Goal: Information Seeking & Learning: Learn about a topic

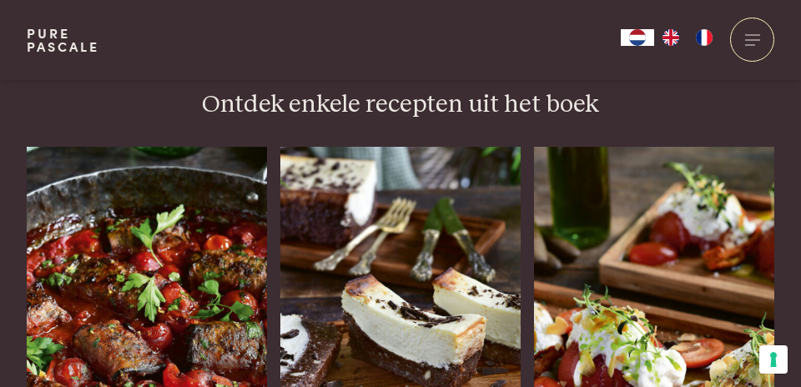
scroll to position [2005, 0]
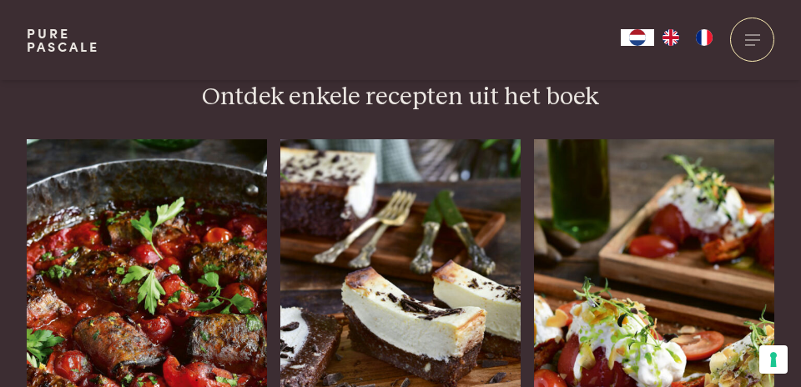
click at [495, 338] on img at bounding box center [400, 297] width 240 height 317
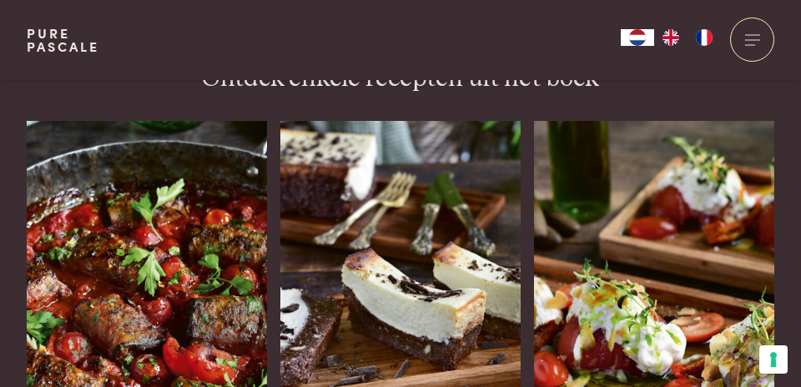
scroll to position [2058, 0]
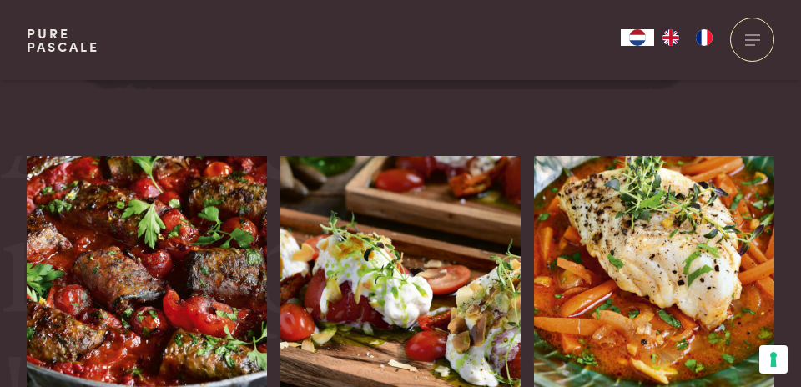
scroll to position [83, 0]
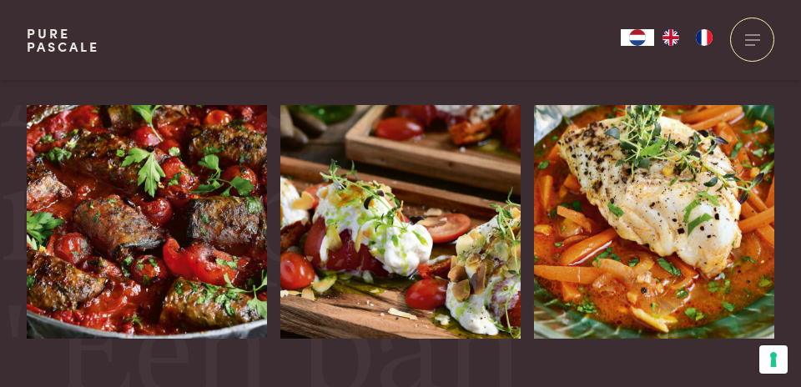
scroll to position [3165, 0]
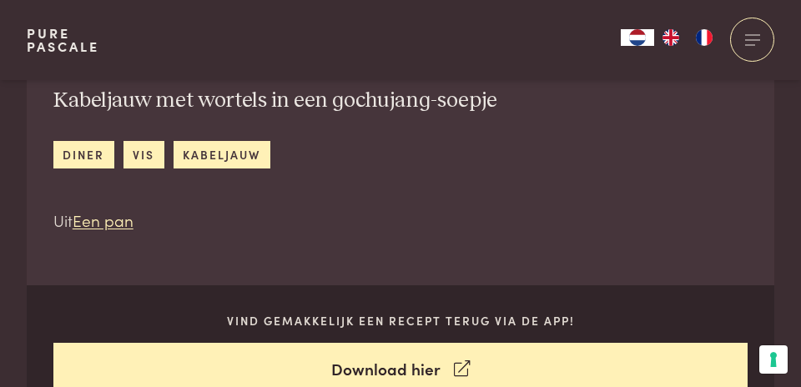
scroll to position [549, 0]
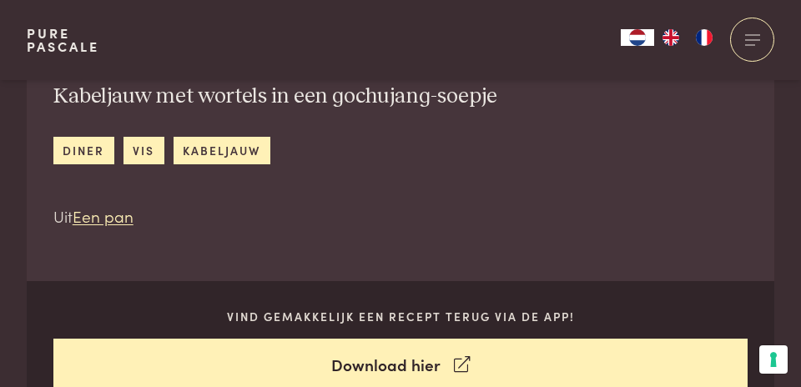
click at [414, 367] on link "Download hier" at bounding box center [400, 365] width 695 height 53
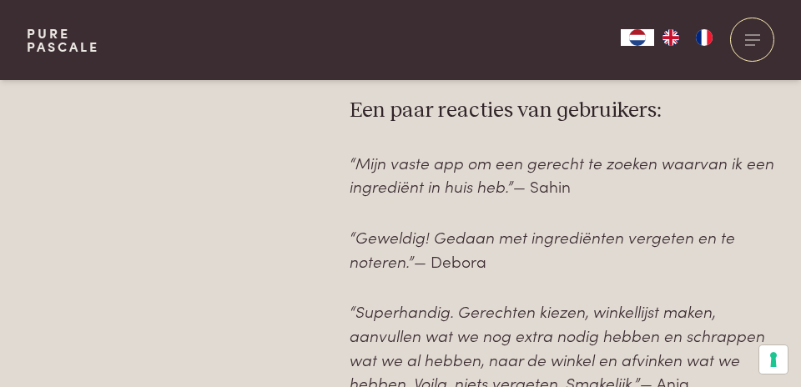
scroll to position [1206, 0]
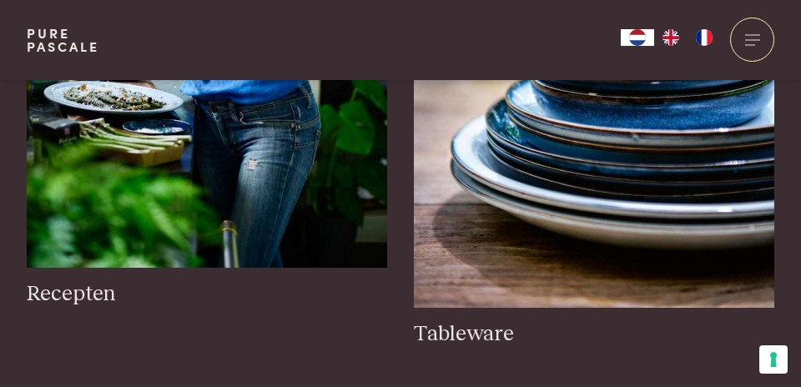
scroll to position [2060, 0]
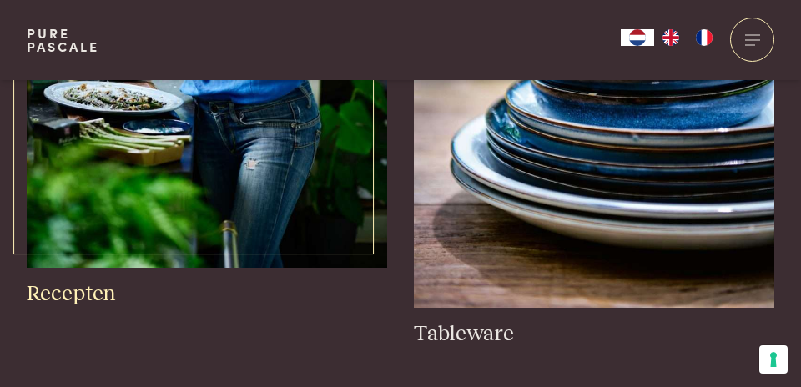
click at [78, 298] on h3 "Recepten" at bounding box center [207, 294] width 360 height 27
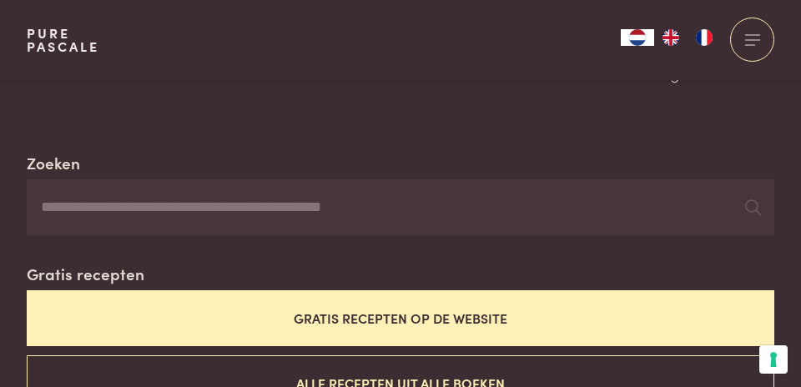
scroll to position [244, 0]
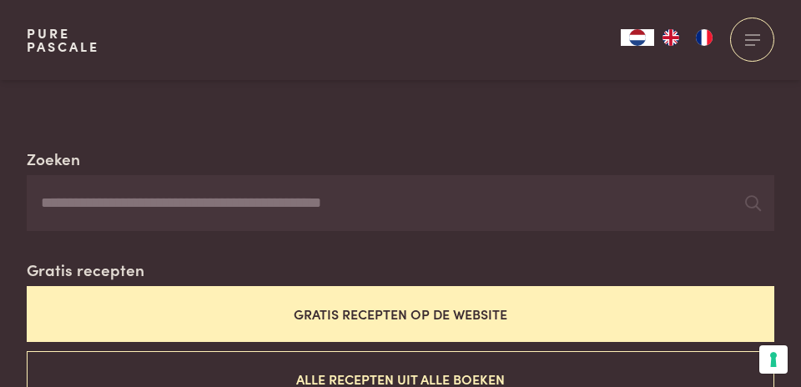
click at [420, 319] on button "Gratis recepten op de website" at bounding box center [400, 314] width 747 height 56
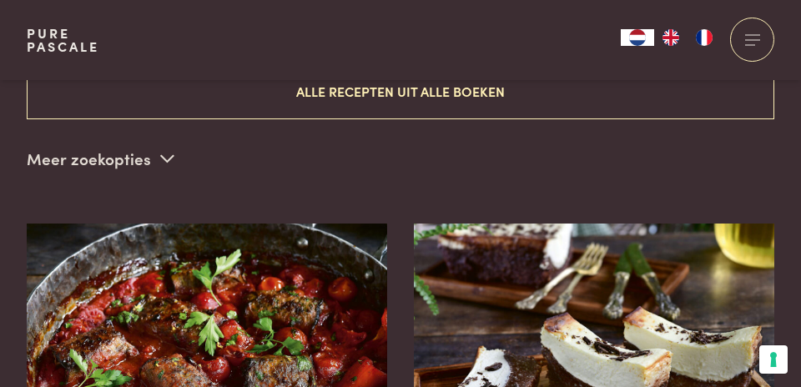
scroll to position [535, 0]
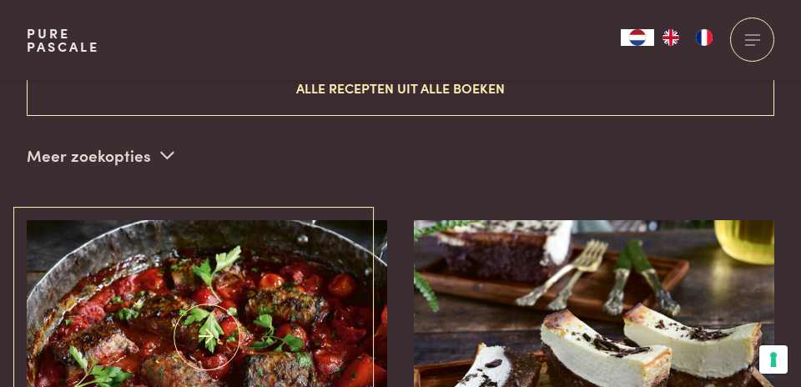
click at [242, 330] on img at bounding box center [207, 337] width 360 height 234
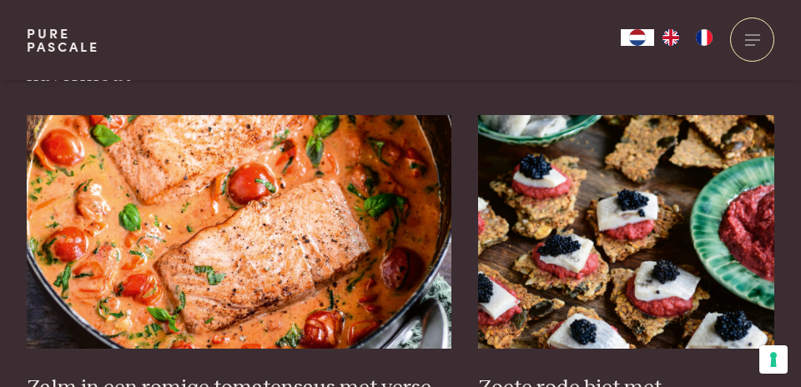
scroll to position [2315, 0]
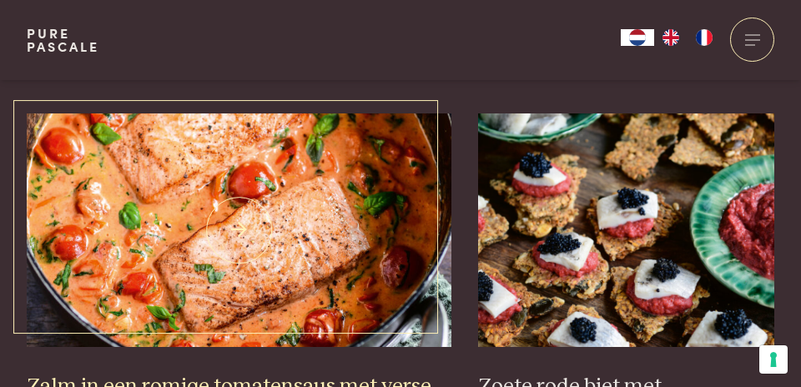
click at [262, 269] on img at bounding box center [239, 230] width 425 height 234
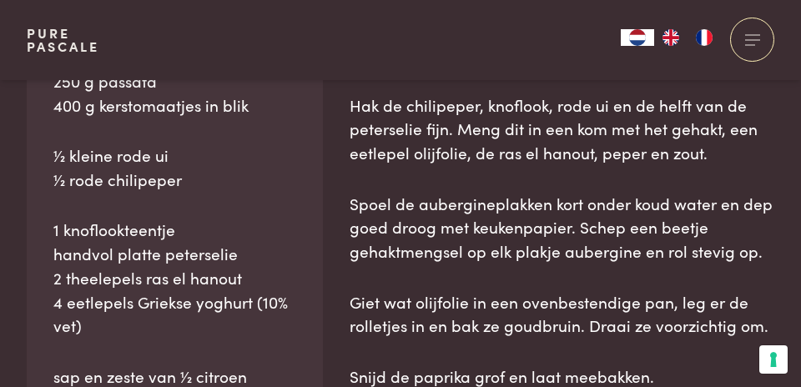
scroll to position [1213, 0]
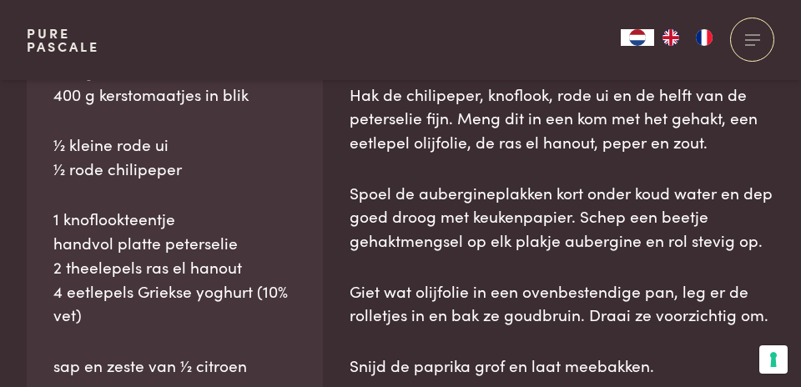
click at [786, 329] on div "Naar overzicht recepten Ingrediënten 300 g lams- en rundergehakt, gemengd 1 lan…" at bounding box center [400, 271] width 801 height 902
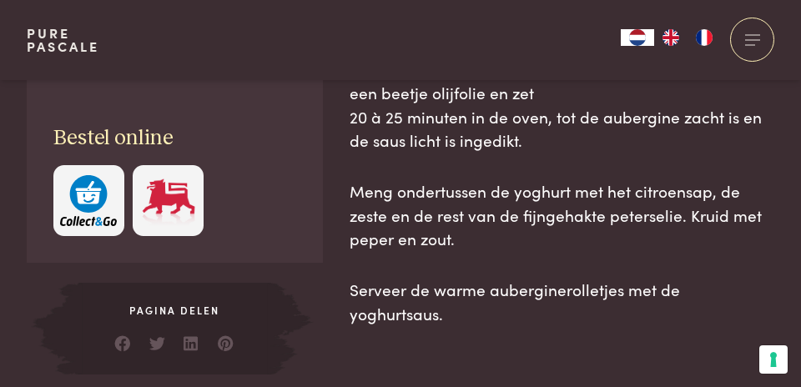
scroll to position [1560, 0]
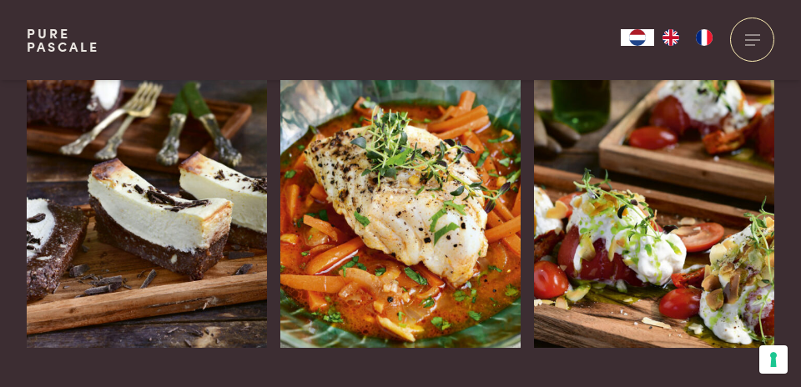
scroll to position [3237, 0]
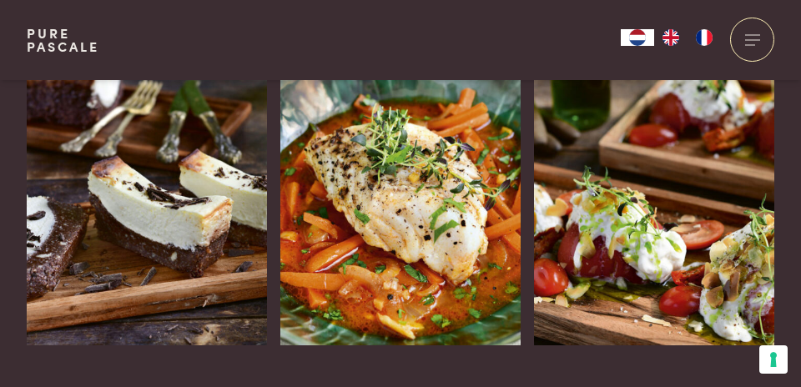
click at [654, 267] on img at bounding box center [654, 186] width 240 height 317
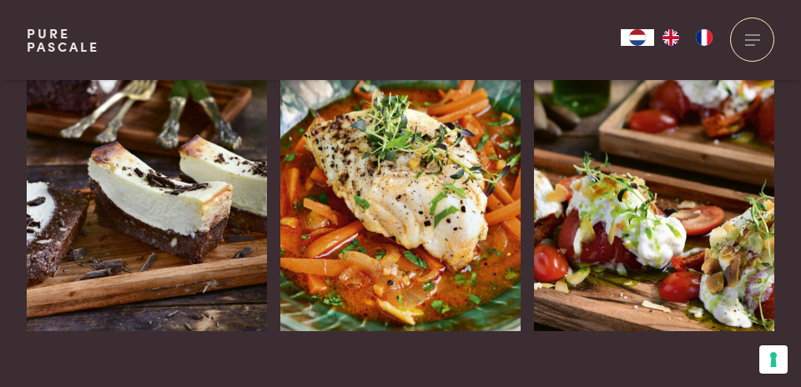
scroll to position [3290, 0]
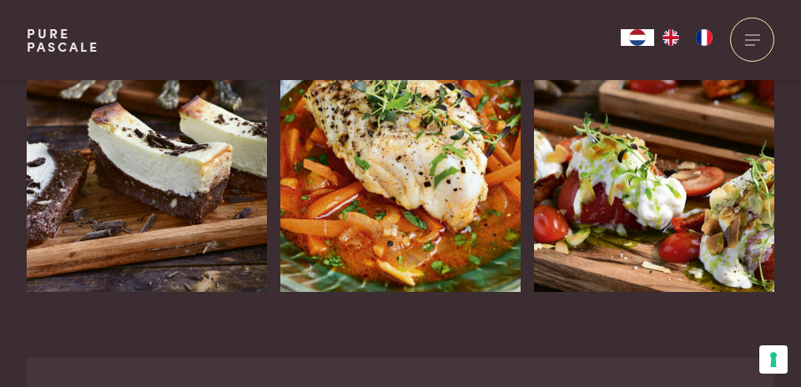
click at [304, 216] on img at bounding box center [400, 133] width 240 height 317
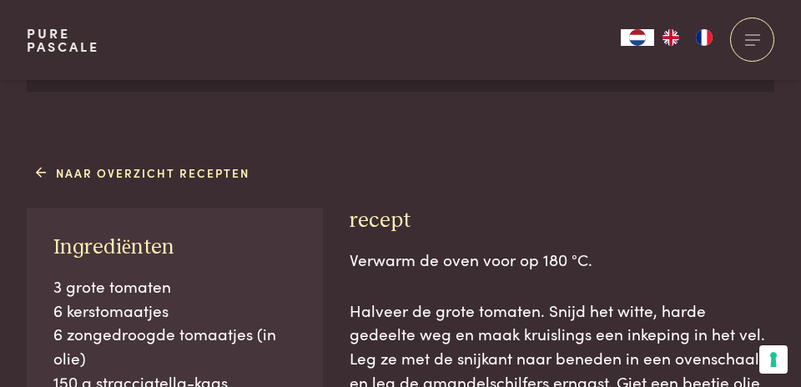
scroll to position [809, 0]
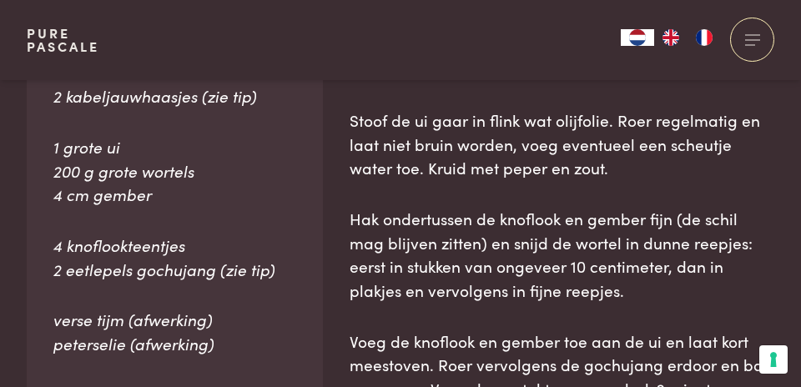
scroll to position [1072, 0]
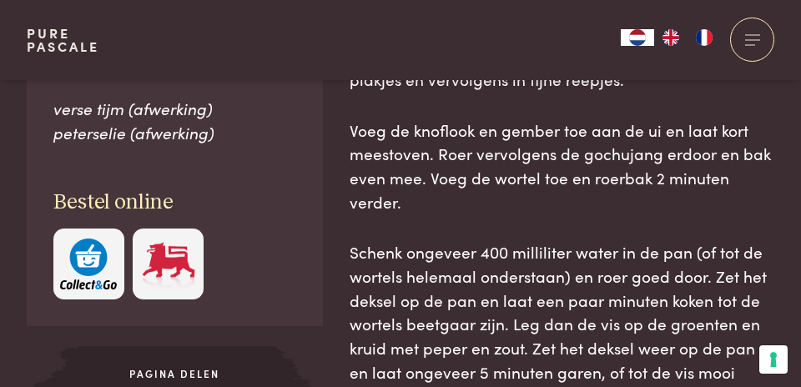
click at [790, 342] on div "Naar overzicht recepten Ingrediënten 2 kabeljauwhaasjes (zie tip) 1 grote ui 20…" at bounding box center [400, 143] width 801 height 773
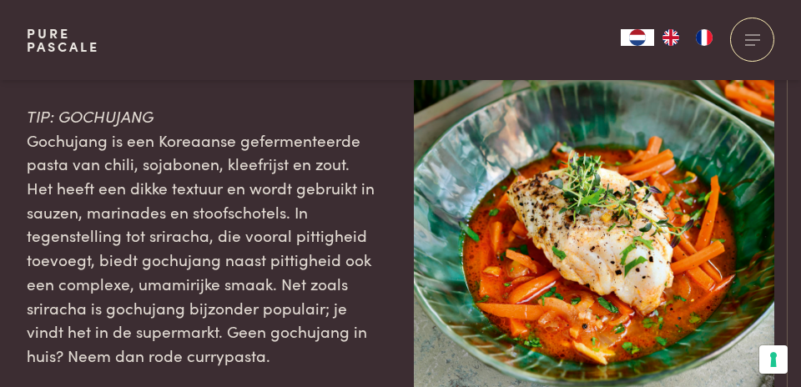
scroll to position [2044, 0]
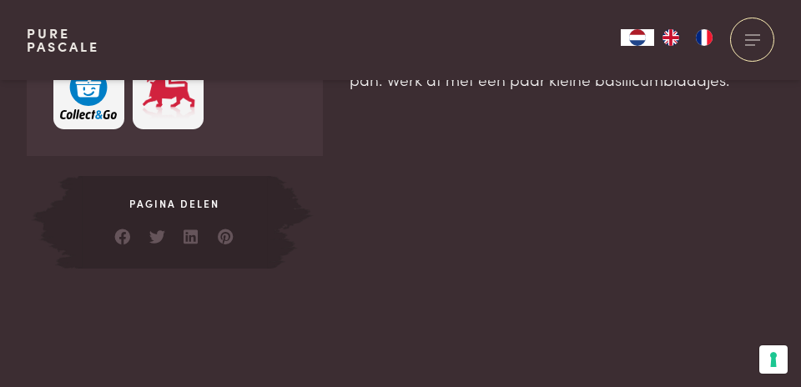
scroll to position [1420, 0]
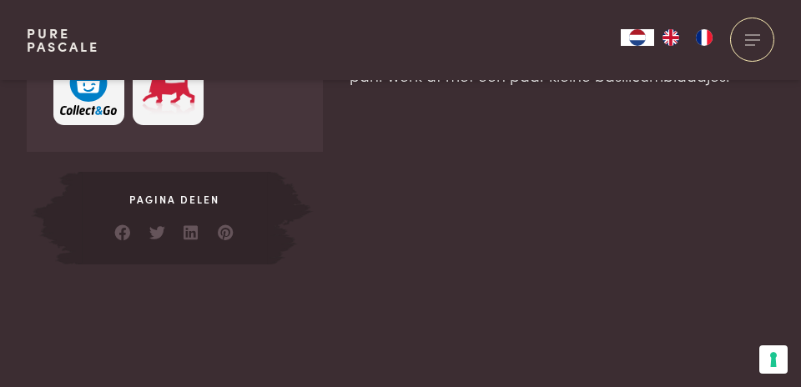
click at [177, 209] on div "Pagina delen" at bounding box center [174, 218] width 193 height 93
click at [163, 220] on link at bounding box center [157, 228] width 17 height 17
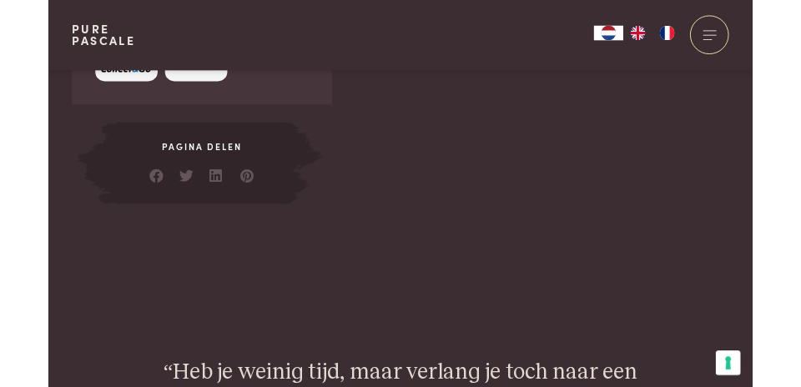
scroll to position [1474, 0]
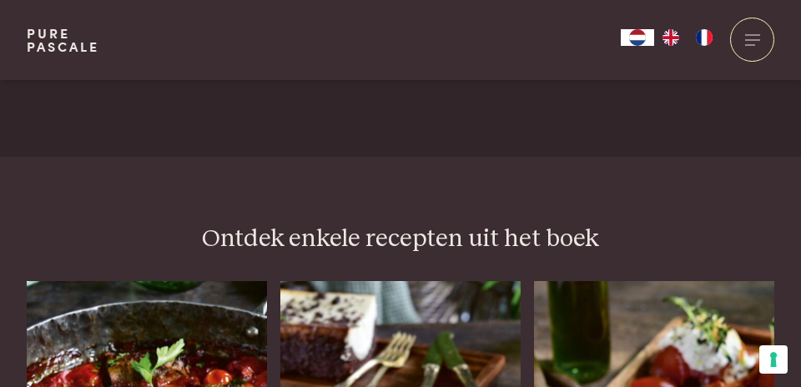
scroll to position [1861, 0]
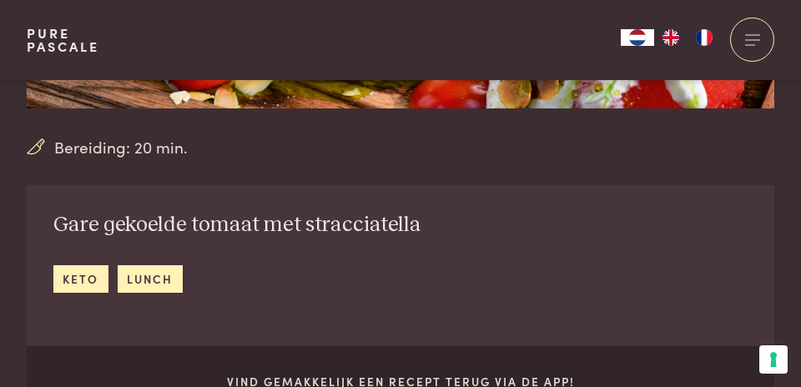
click at [747, 328] on div "Gare gekoelde tomaat met stracciatella keto lunch Vind gemakkelijk een recept t…" at bounding box center [400, 333] width 747 height 297
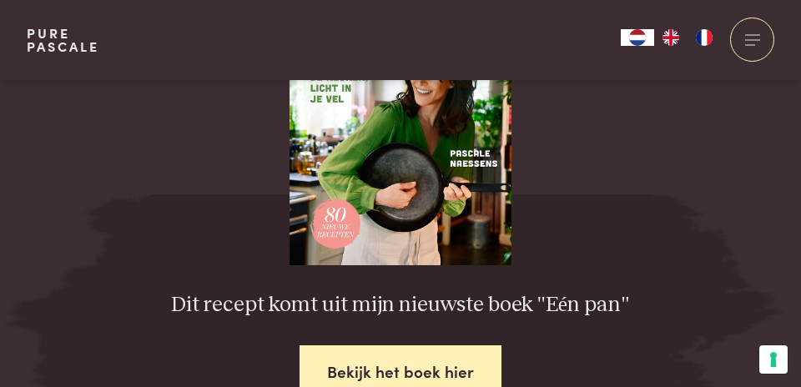
scroll to position [2468, 0]
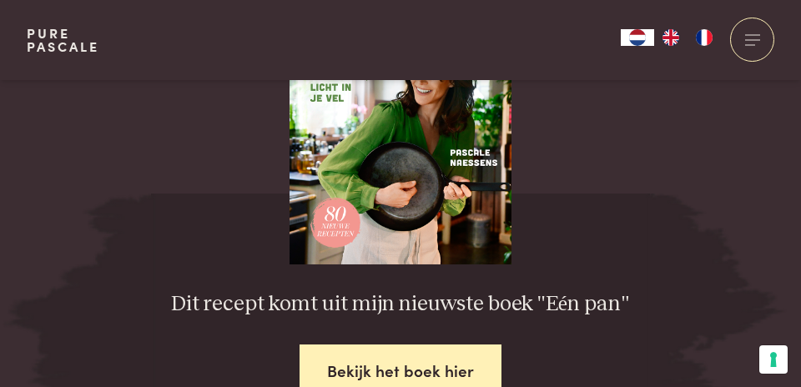
click at [404, 382] on link "Bekijk het boek hier" at bounding box center [400, 370] width 202 height 53
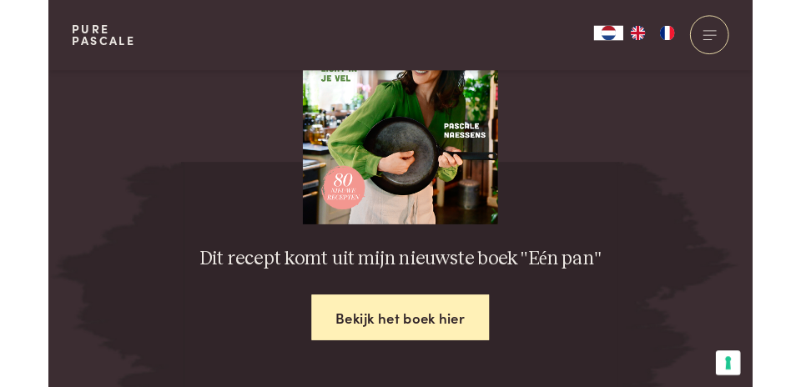
scroll to position [2521, 0]
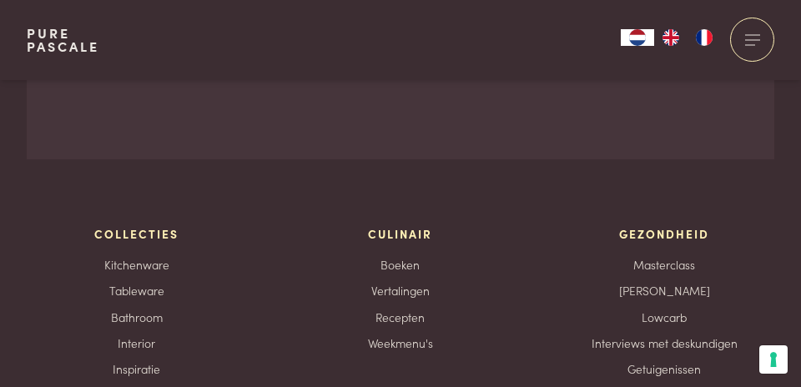
scroll to position [5716, 0]
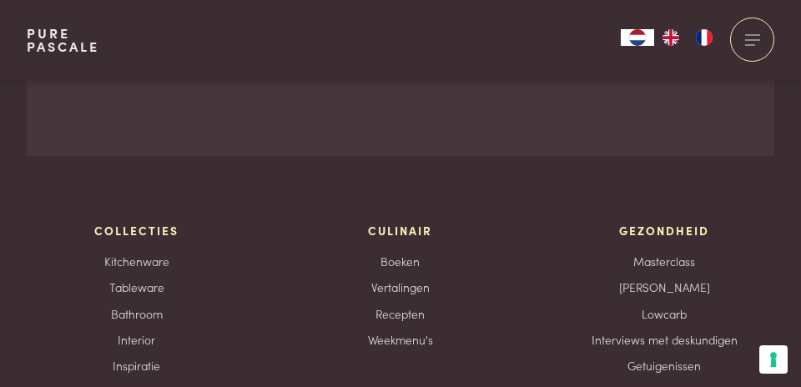
click at [761, 363] on div "Gezondheid Masterclass Mijn kookstijl Lowcarb Interviews met deskundigen Getuig…" at bounding box center [664, 311] width 219 height 178
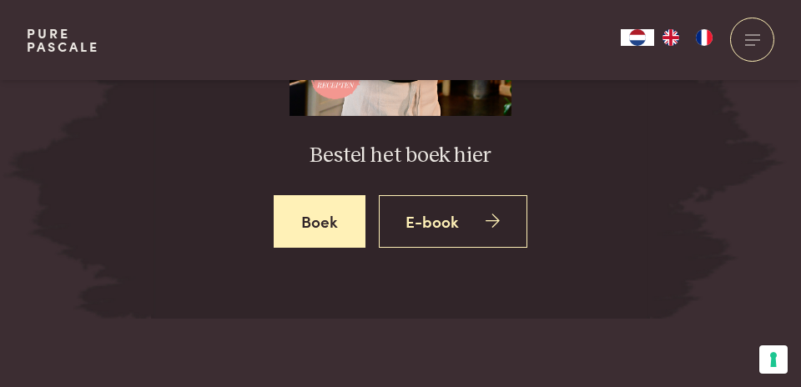
scroll to position [2724, 0]
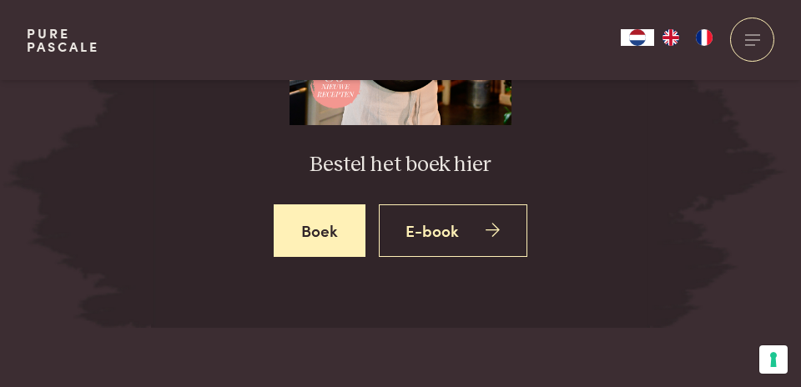
click at [444, 205] on link "E-book" at bounding box center [453, 230] width 149 height 53
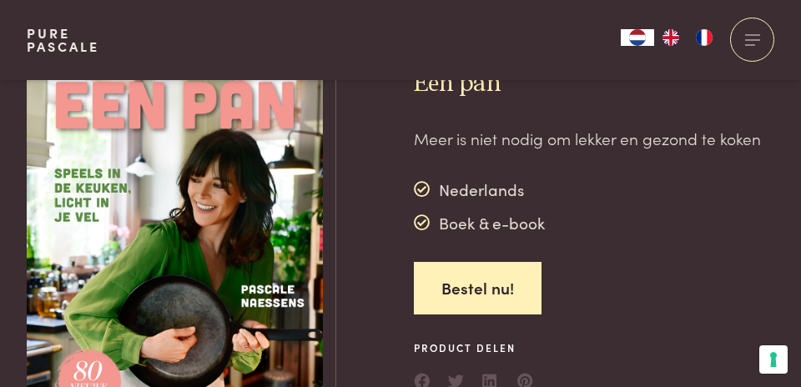
scroll to position [56, 0]
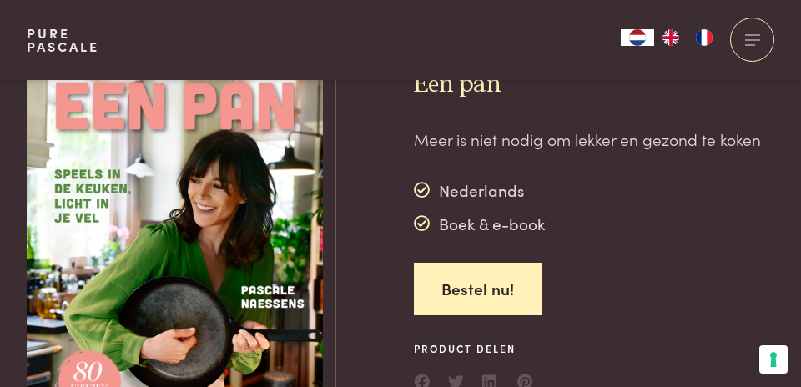
click at [202, 268] on img at bounding box center [175, 245] width 296 height 389
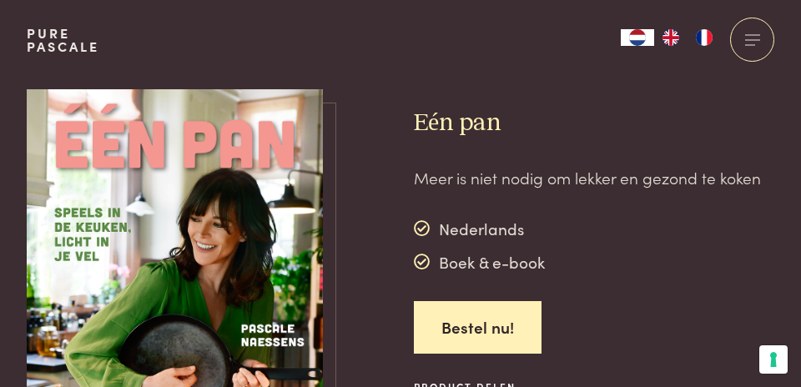
scroll to position [0, 0]
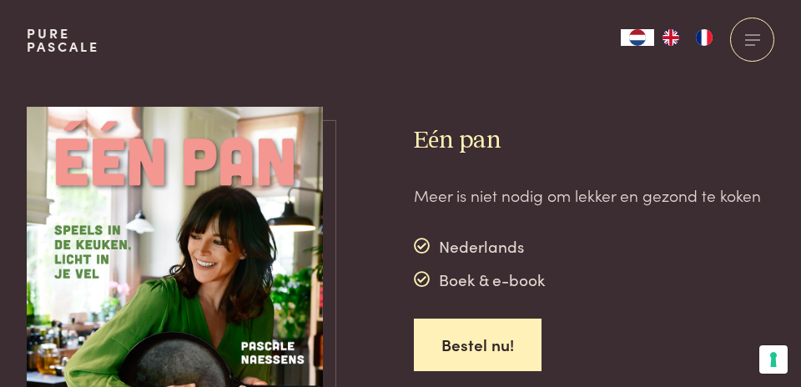
click at [745, 44] on span at bounding box center [750, 44] width 10 height 1
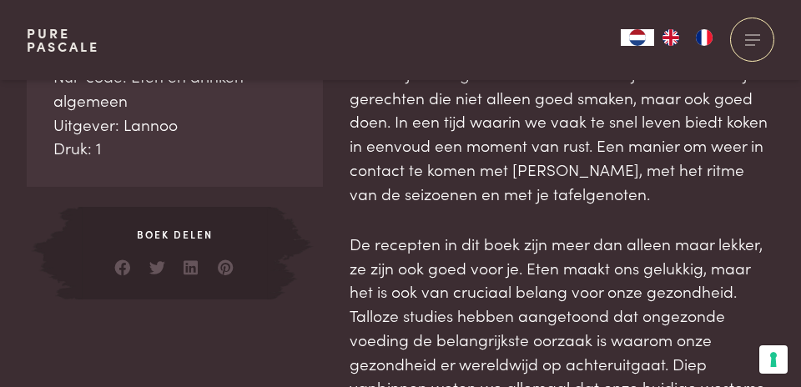
scroll to position [684, 0]
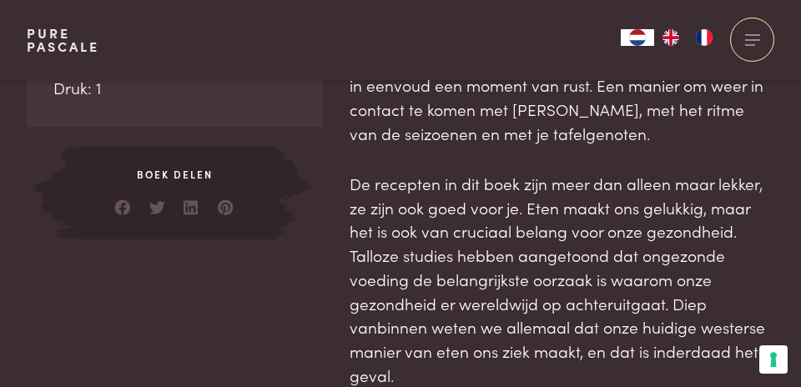
scroll to position [736, 0]
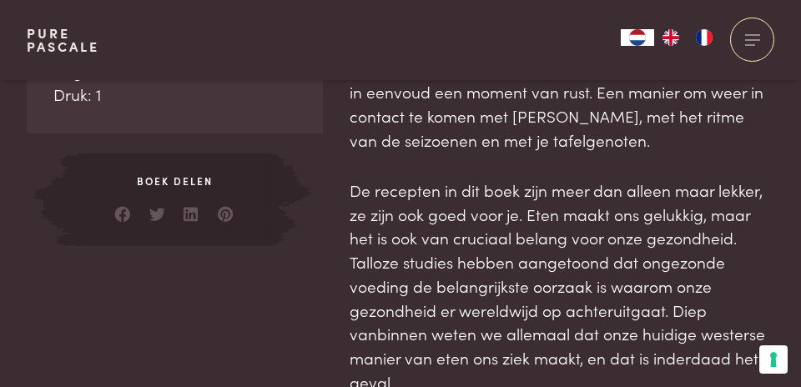
click at [182, 183] on span "Boek delen" at bounding box center [174, 180] width 193 height 15
click at [178, 189] on div "Boek delen" at bounding box center [174, 199] width 193 height 93
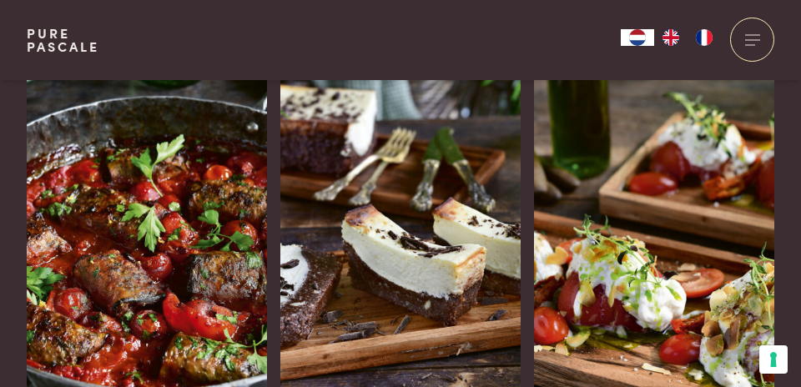
scroll to position [2074, 0]
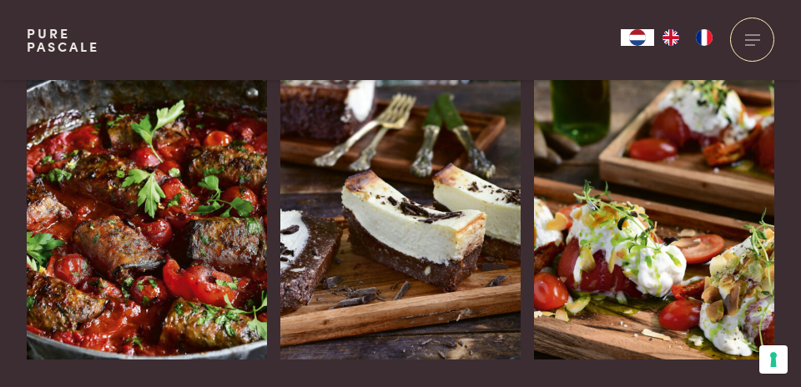
scroll to position [2127, 0]
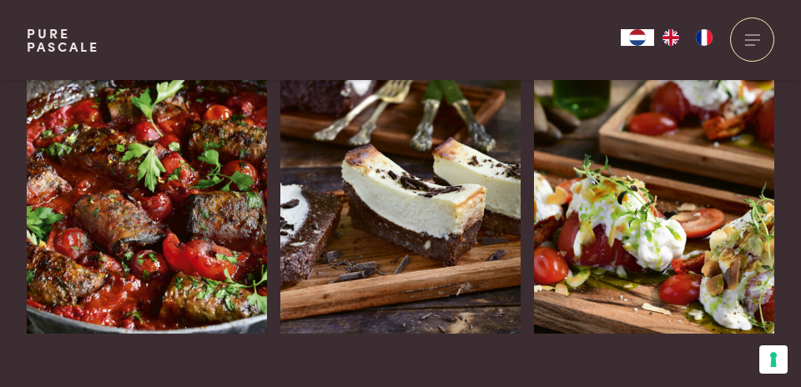
click at [130, 220] on img at bounding box center [147, 175] width 240 height 317
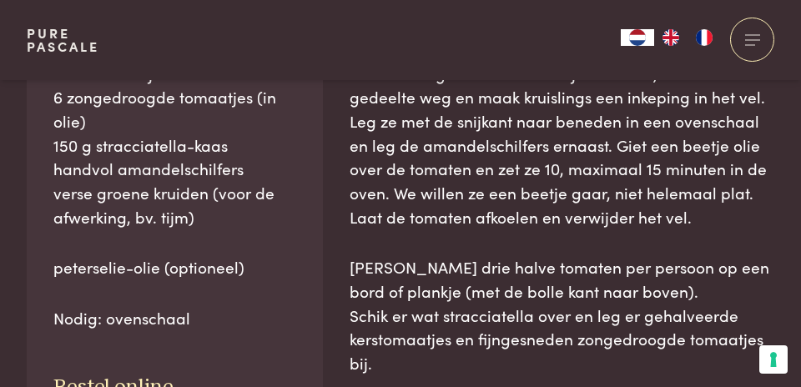
scroll to position [969, 0]
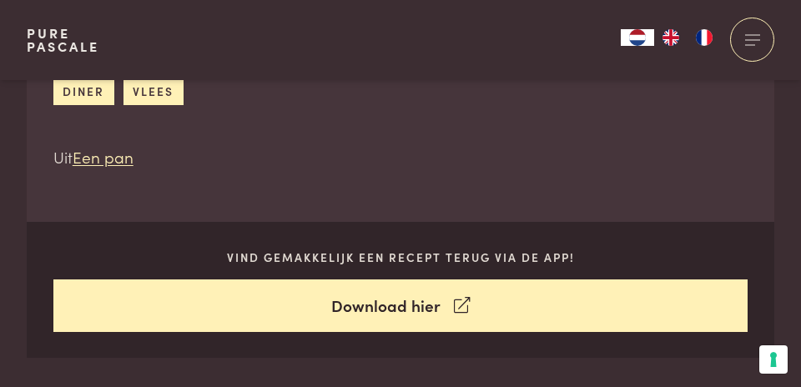
scroll to position [611, 0]
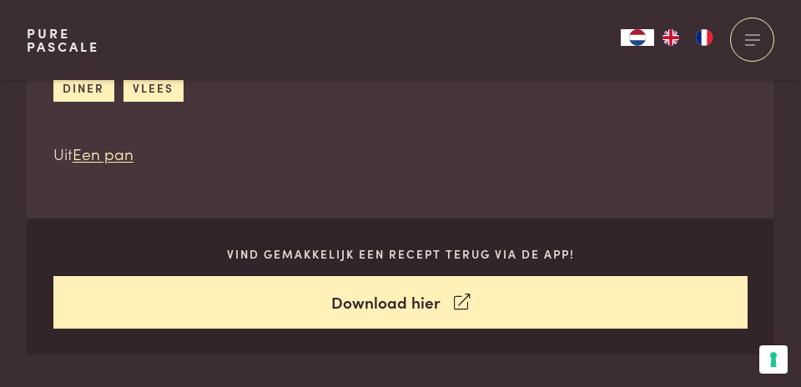
click at [113, 162] on link "Een pan" at bounding box center [103, 153] width 61 height 23
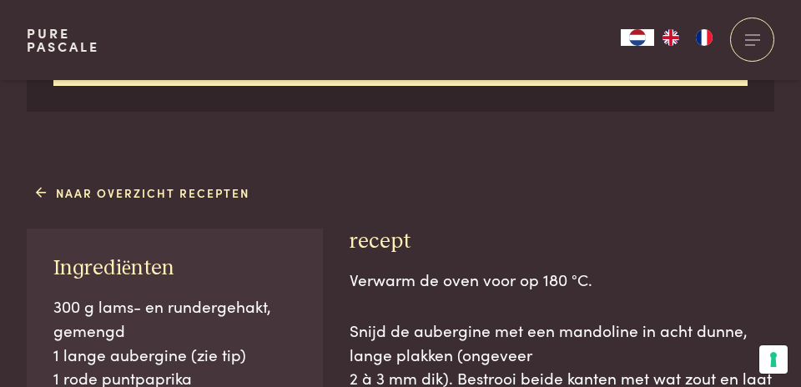
scroll to position [890, 0]
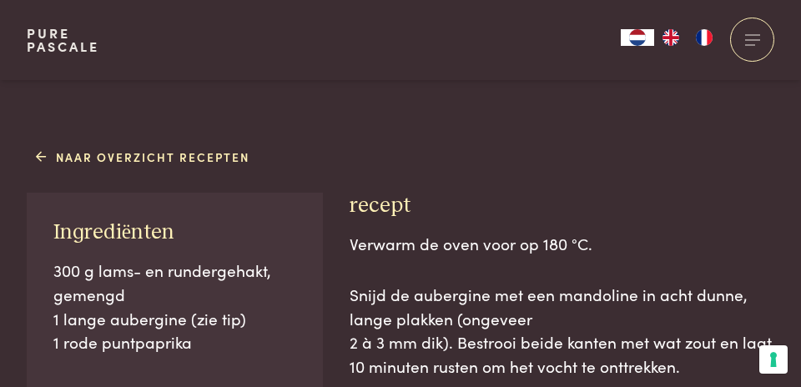
click at [37, 165] on icon at bounding box center [42, 157] width 12 height 18
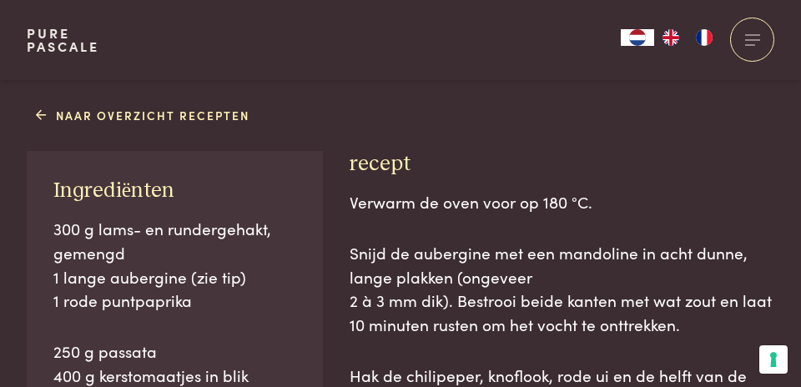
scroll to position [943, 0]
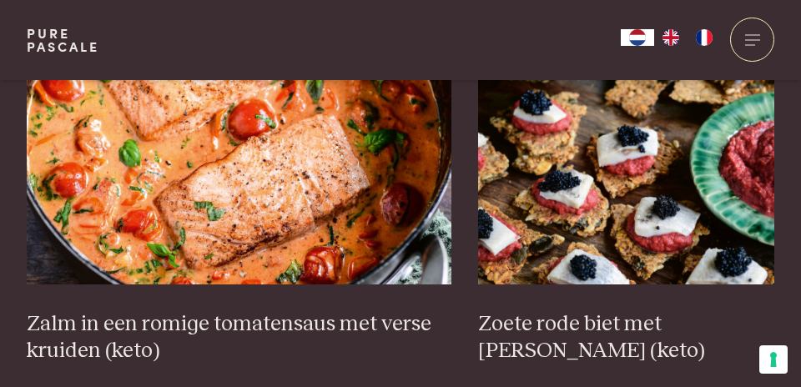
scroll to position [2367, 0]
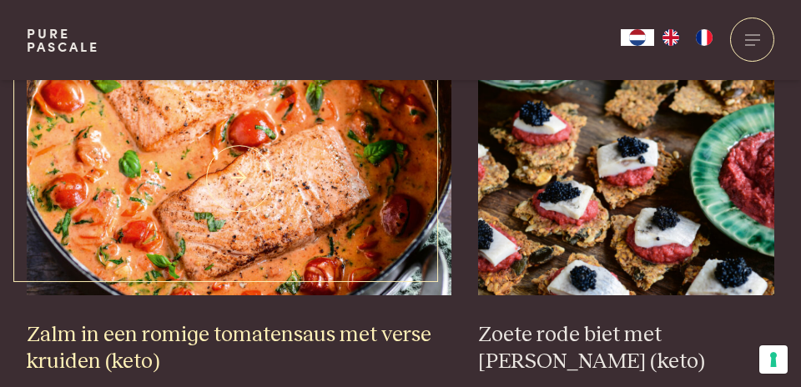
click at [274, 207] on img at bounding box center [239, 179] width 425 height 234
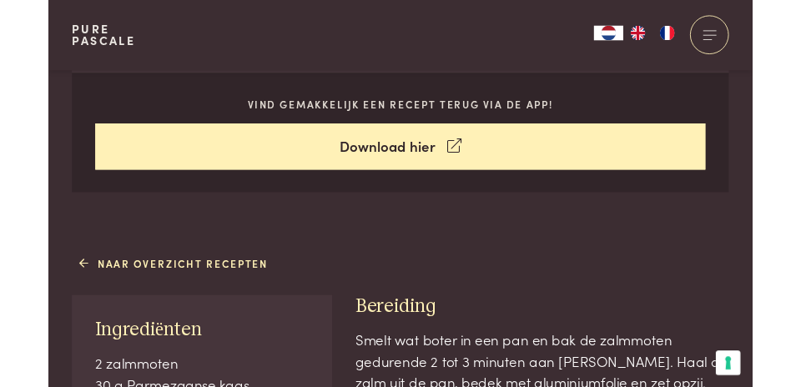
scroll to position [313, 0]
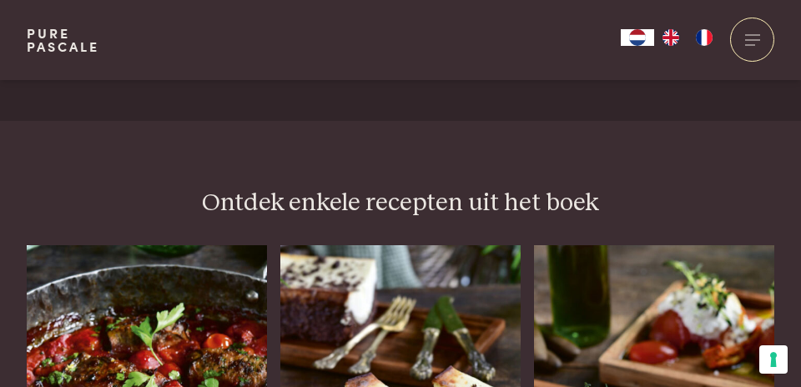
scroll to position [1908, 0]
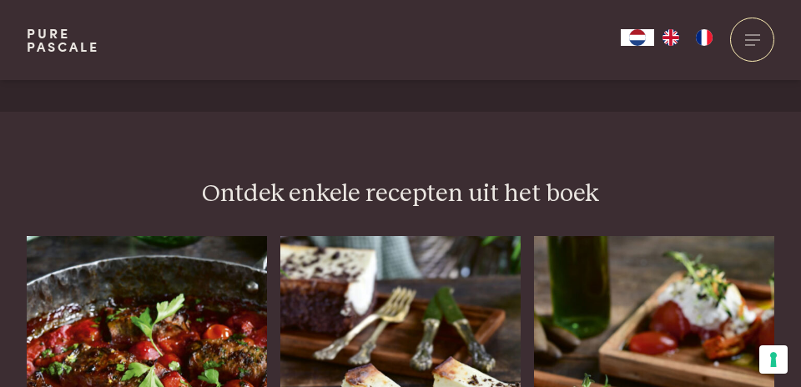
click at [178, 386] on img at bounding box center [147, 394] width 240 height 317
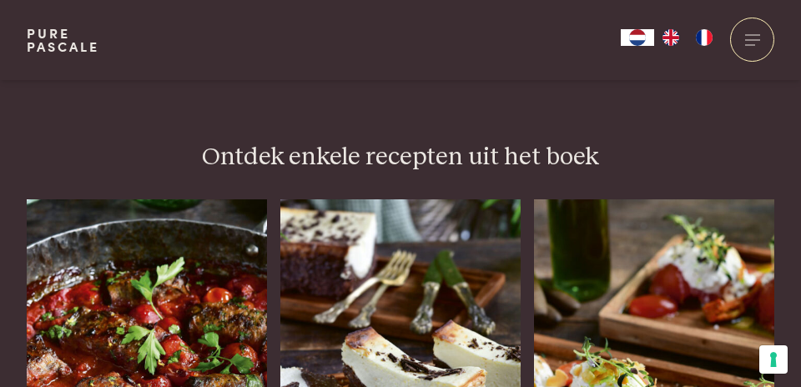
scroll to position [1961, 0]
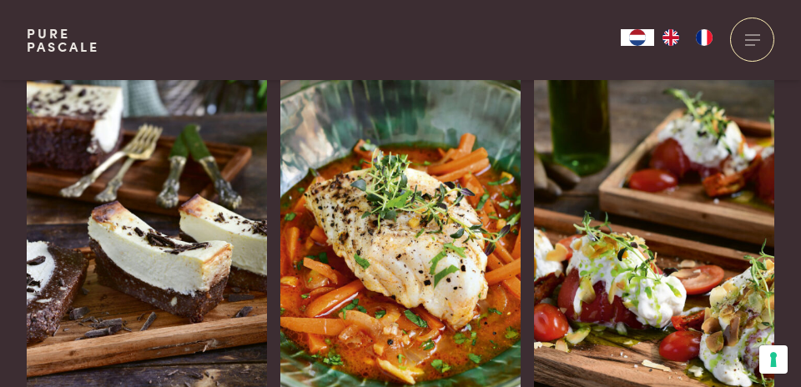
scroll to position [3203, 0]
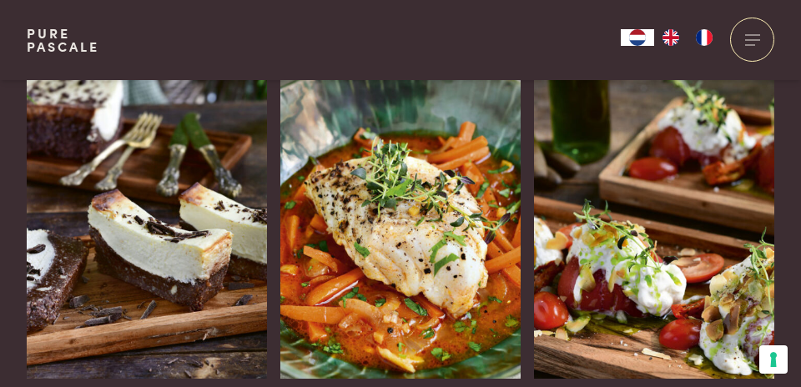
click at [427, 286] on img at bounding box center [400, 220] width 240 height 317
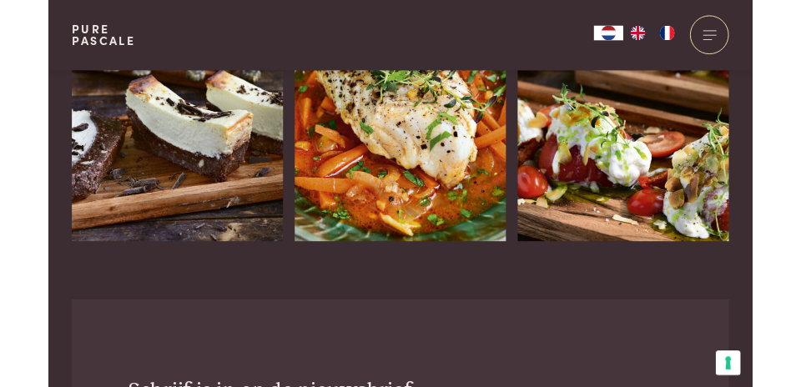
scroll to position [3310, 0]
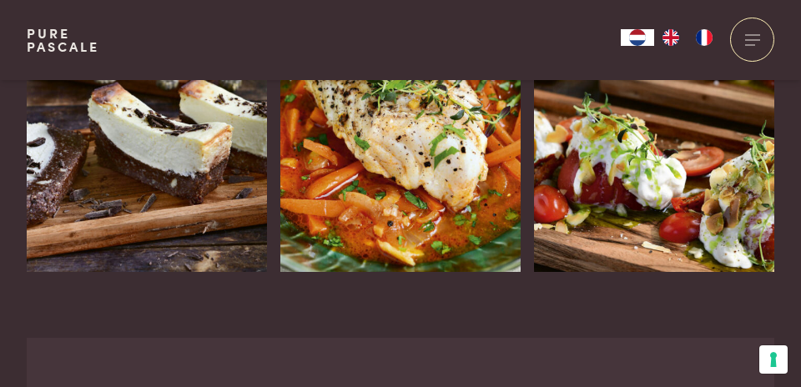
click at [505, 326] on icon at bounding box center [498, 338] width 14 height 24
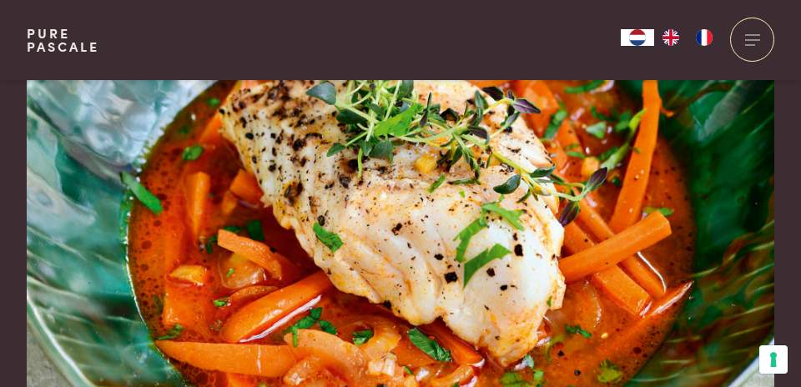
scroll to position [128, 0]
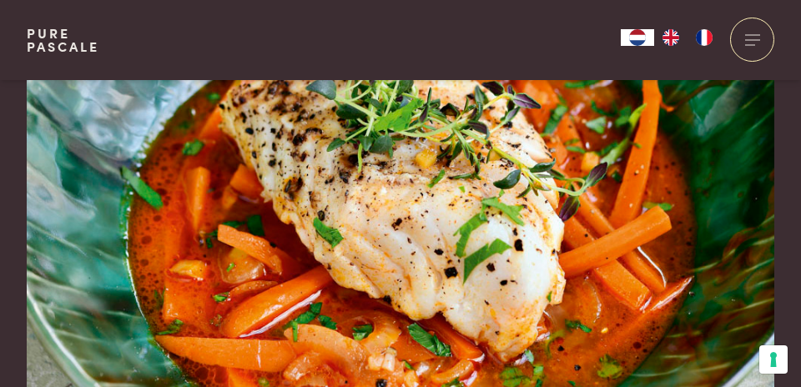
click at [752, 36] on div at bounding box center [752, 40] width 44 height 44
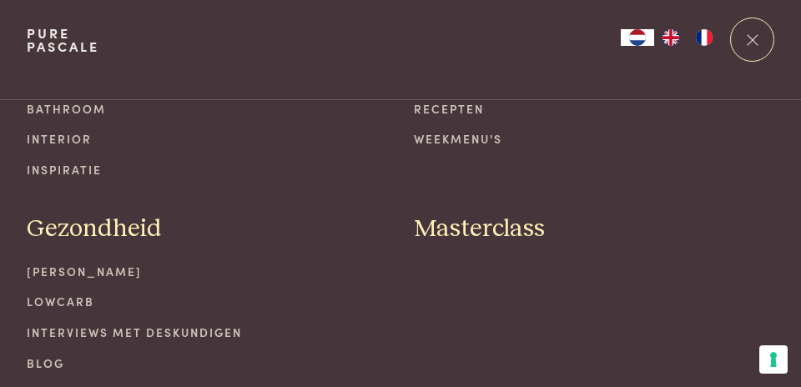
scroll to position [152, 0]
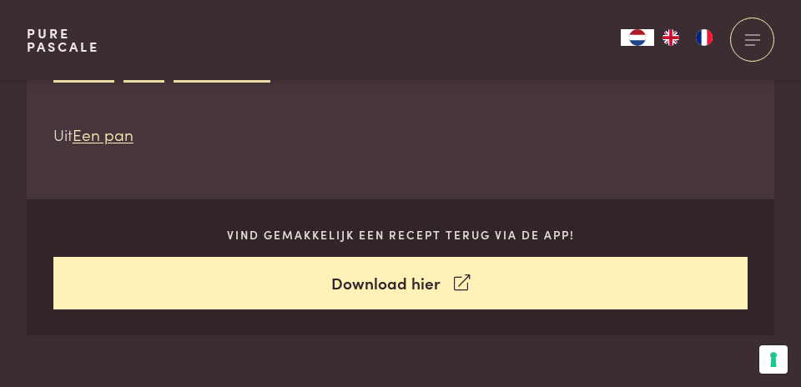
scroll to position [631, 0]
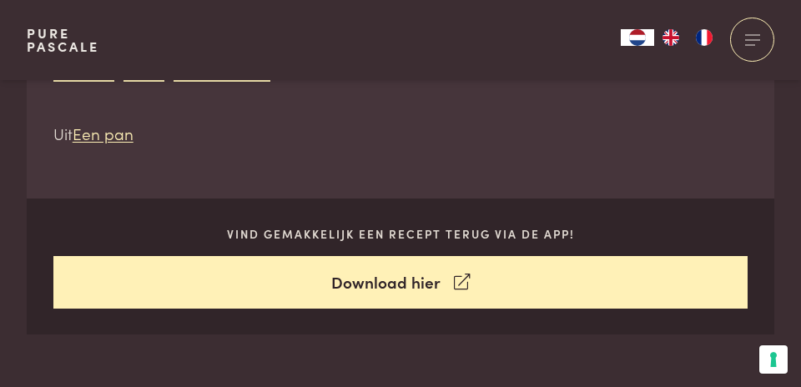
click at [394, 290] on link "Download hier" at bounding box center [400, 282] width 695 height 53
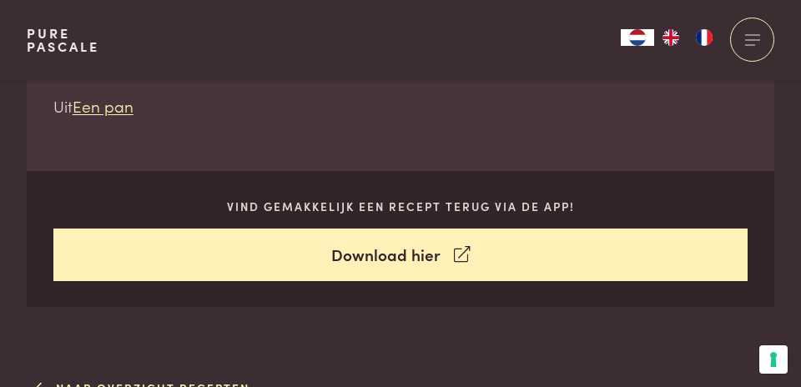
scroll to position [685, 0]
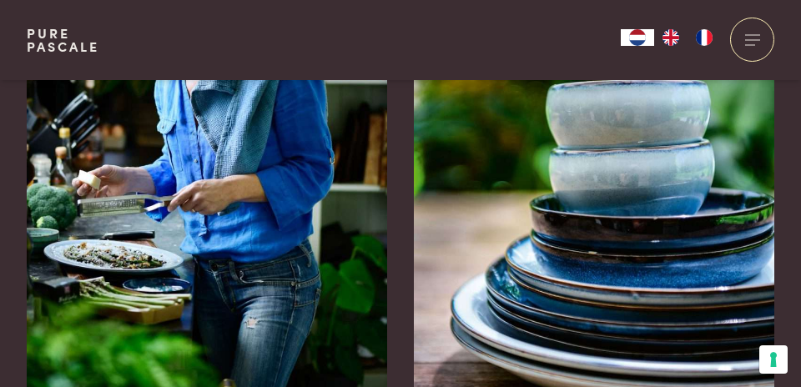
scroll to position [1902, 0]
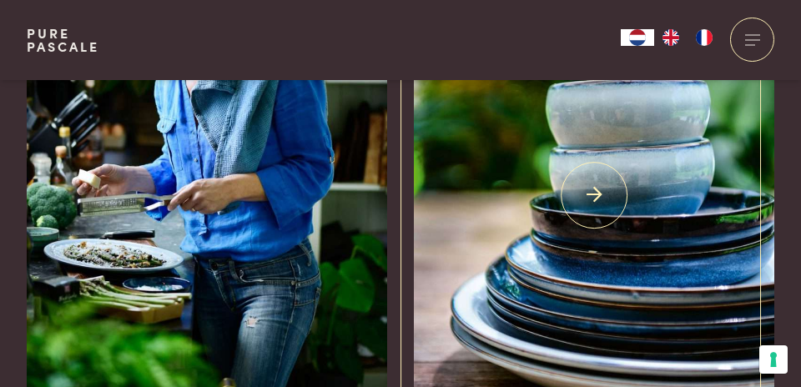
click at [594, 205] on img at bounding box center [594, 195] width 360 height 540
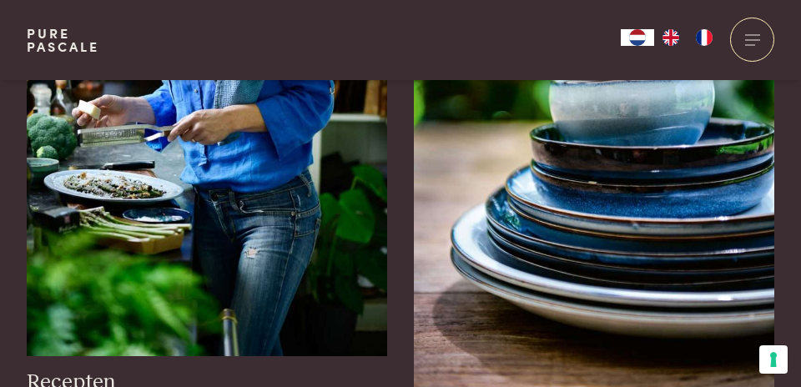
scroll to position [1971, 0]
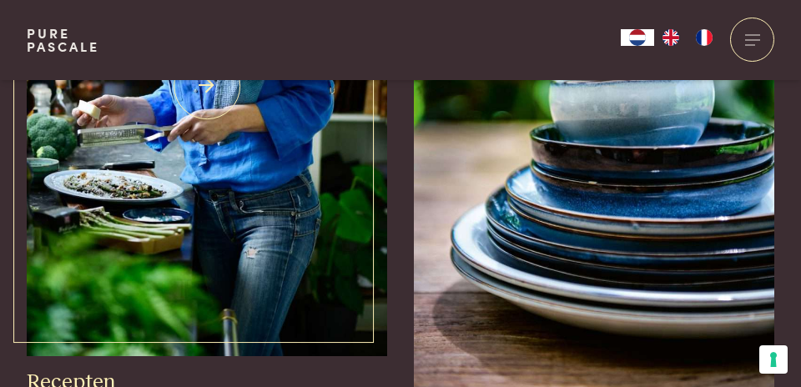
click at [216, 220] on img at bounding box center [207, 86] width 360 height 540
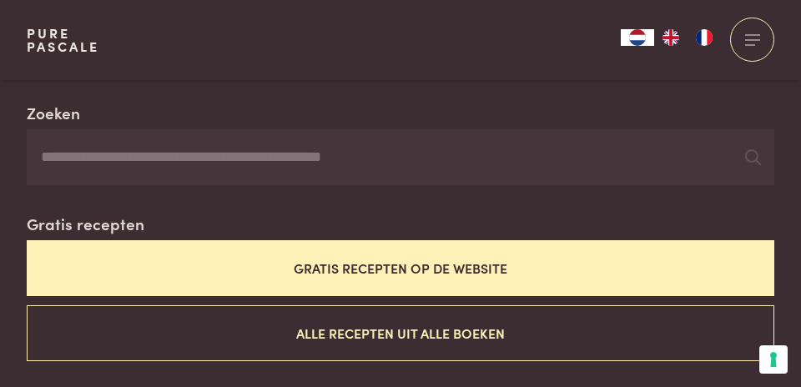
scroll to position [295, 0]
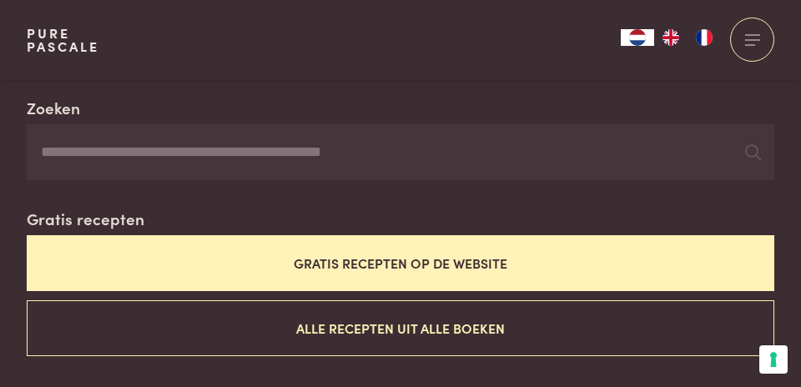
click at [404, 270] on button "Gratis recepten op de website" at bounding box center [400, 263] width 747 height 56
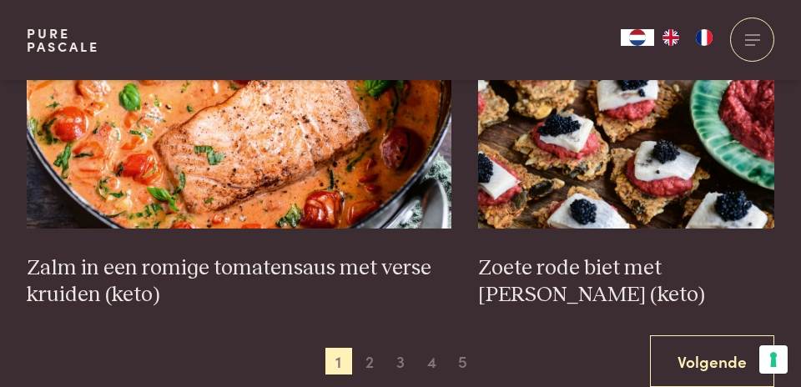
scroll to position [2438, 0]
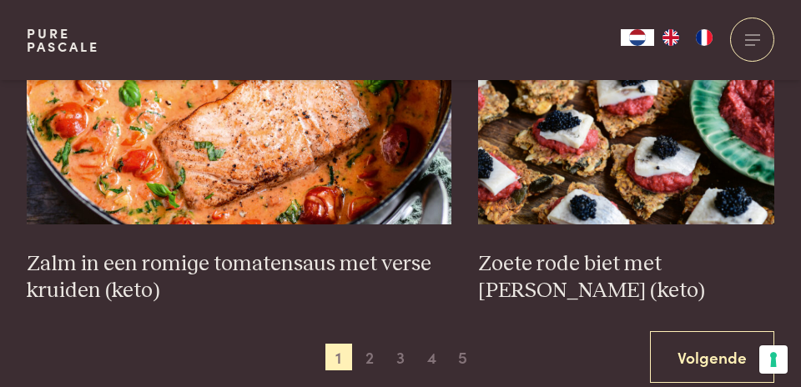
click at [375, 362] on span "2" at bounding box center [369, 357] width 27 height 27
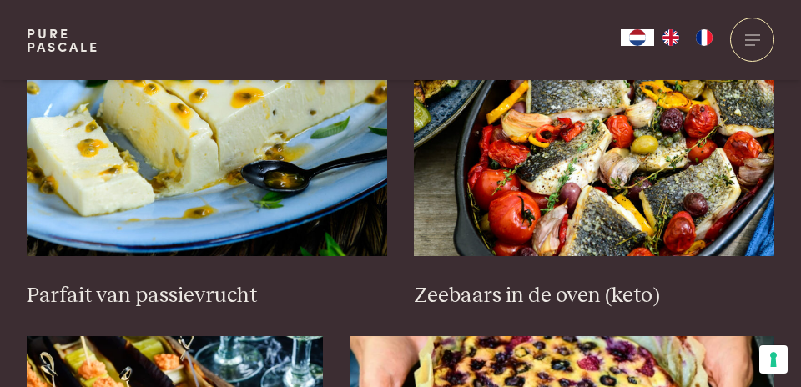
scroll to position [728, 0]
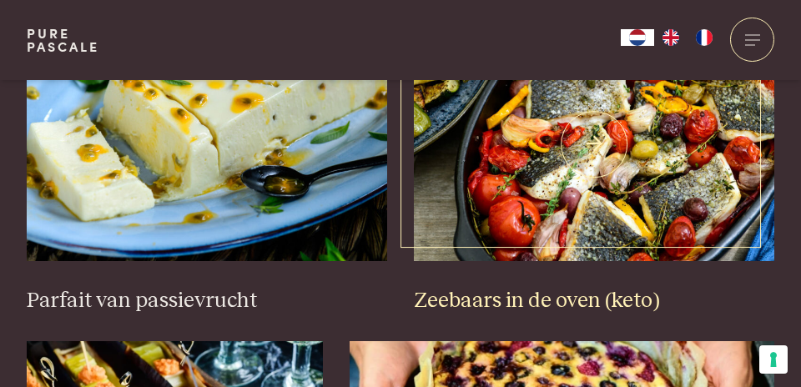
click at [612, 191] on img at bounding box center [594, 145] width 360 height 234
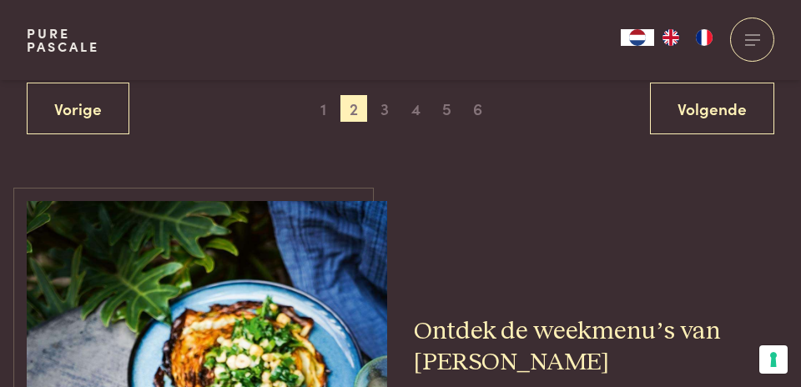
scroll to position [2660, 0]
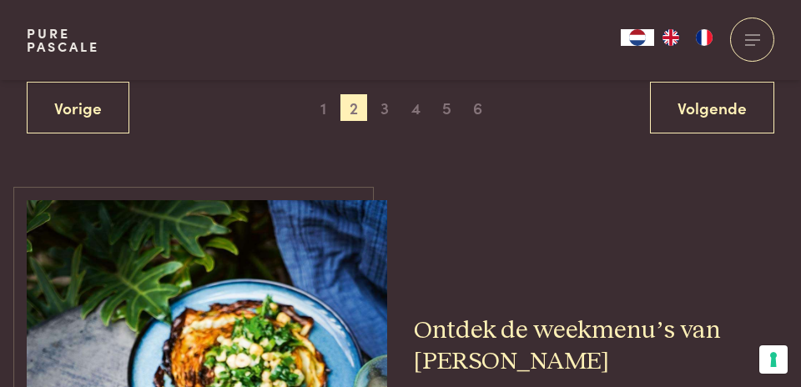
click at [389, 107] on span "3" at bounding box center [384, 107] width 27 height 27
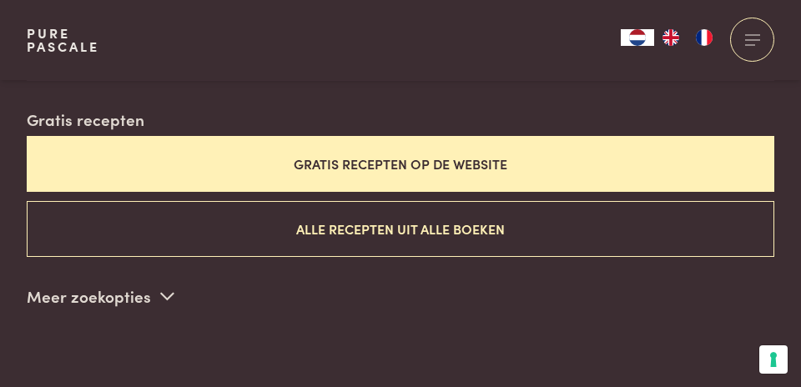
scroll to position [391, 0]
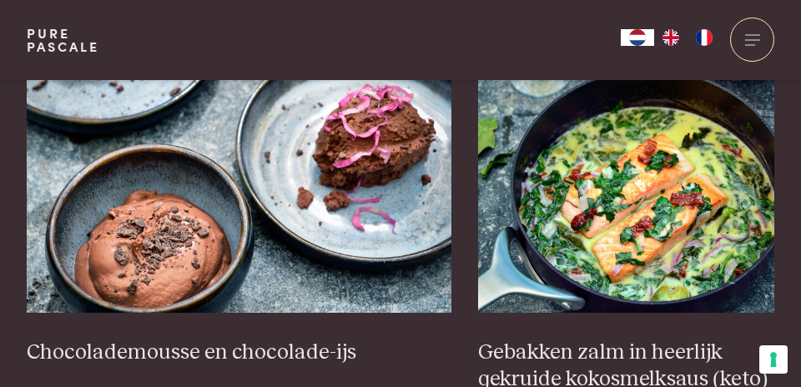
scroll to position [1388, 0]
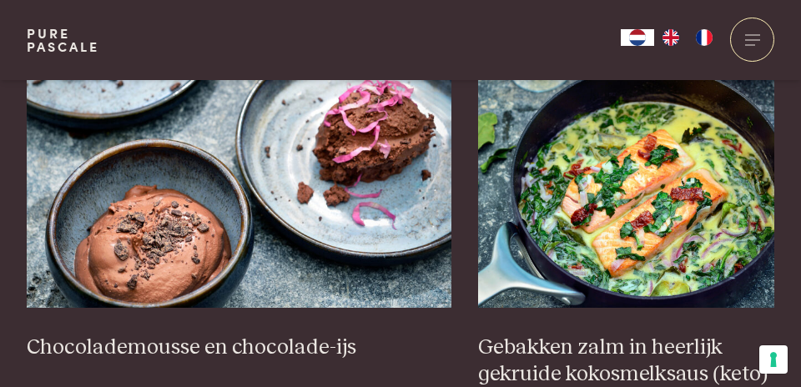
click at [792, 355] on div "Zoeken Gratis recepten Gratis recepten op de website Alle recepten uit alle boe…" at bounding box center [400, 244] width 801 height 2483
click at [793, 361] on div "Zoeken Gratis recepten Gratis recepten op de website Alle recepten uit alle boe…" at bounding box center [400, 244] width 801 height 2483
click at [791, 364] on div "Zoeken Gratis recepten Gratis recepten op de website Alle recepten uit alle boe…" at bounding box center [400, 244] width 801 height 2483
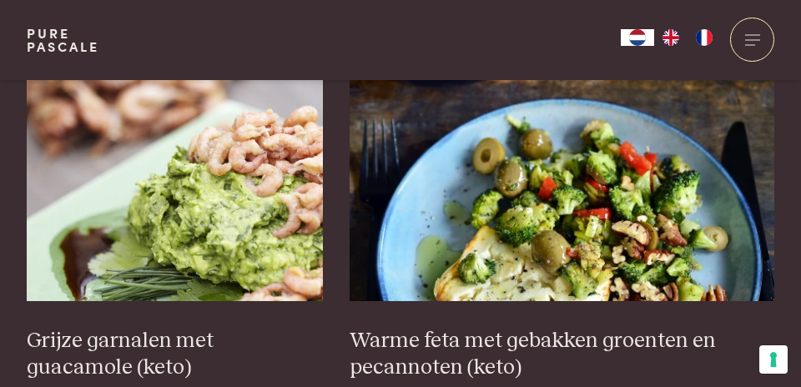
scroll to position [2075, 0]
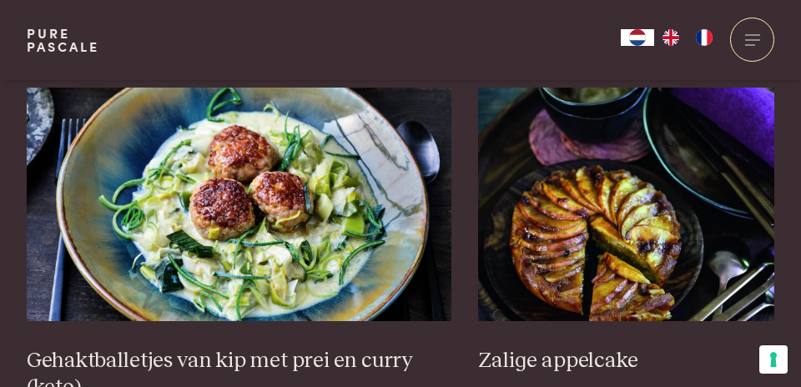
scroll to position [2396, 0]
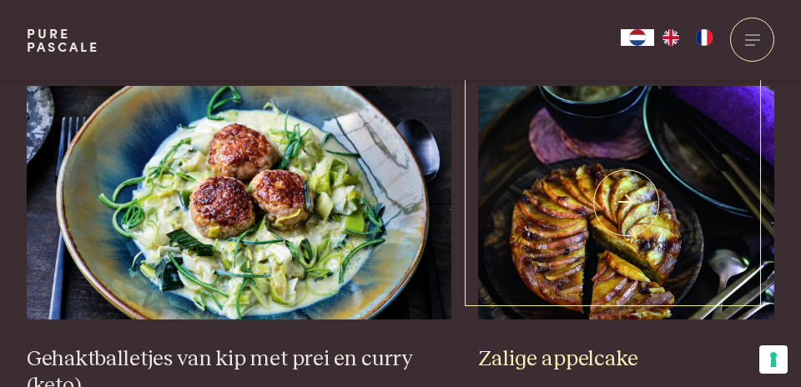
click at [606, 254] on img at bounding box center [626, 203] width 296 height 234
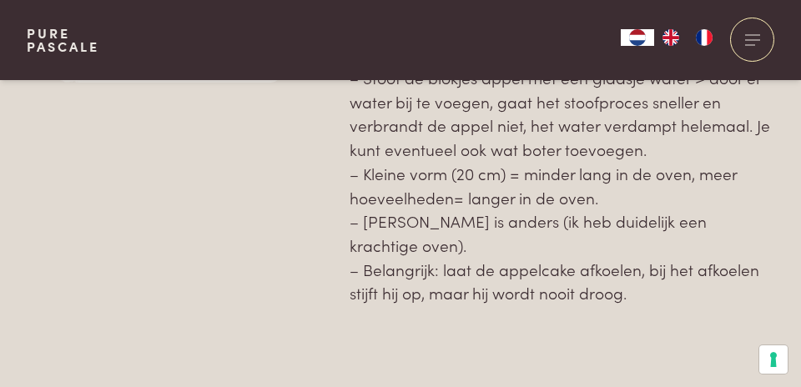
scroll to position [1660, 0]
click at [741, 332] on p at bounding box center [561, 344] width 425 height 24
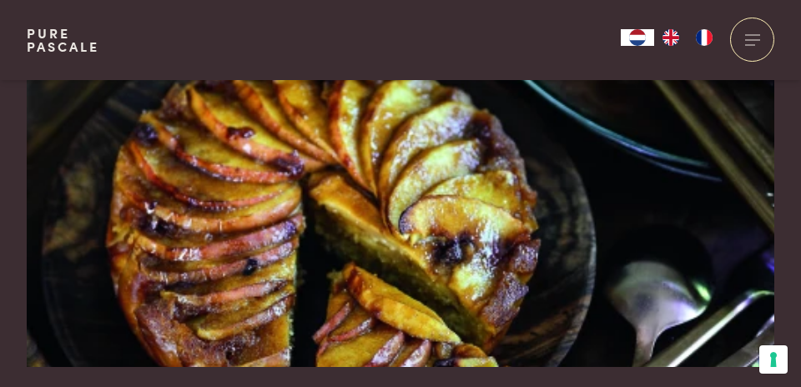
scroll to position [159, 0]
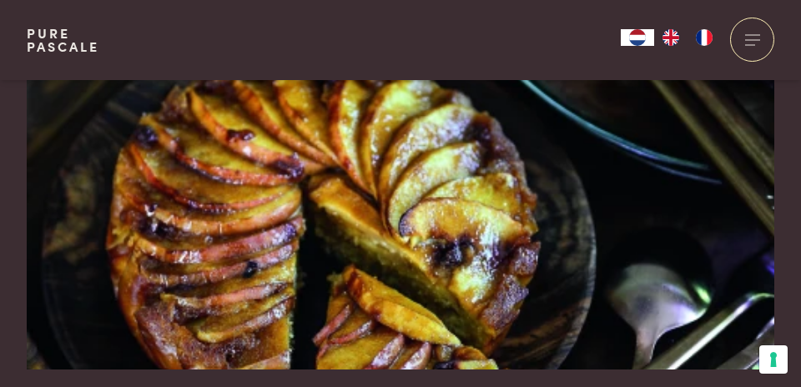
click at [793, 188] on div "Bereiding: 30 min. Zalige appelcake appelcake notenmeel dessert gebak Uit Nog e…" at bounding box center [400, 364] width 801 height 886
